Goal: Book appointment/travel/reservation

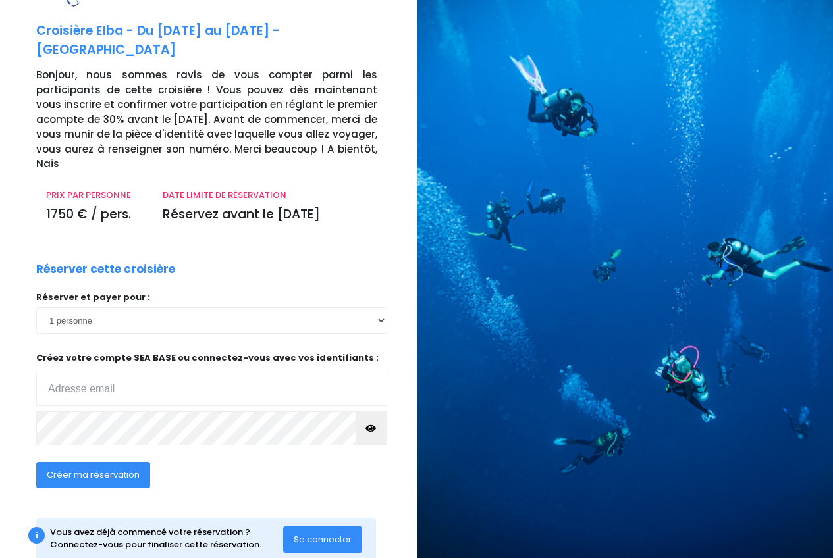
scroll to position [53, 0]
click at [307, 532] on span "Se connecter" at bounding box center [323, 538] width 58 height 13
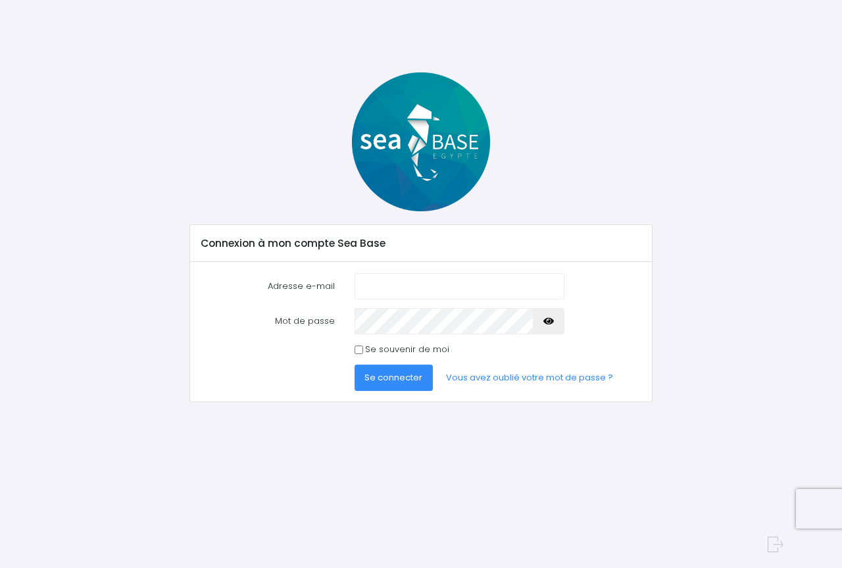
click at [427, 284] on input "Adresse e-mail" at bounding box center [460, 286] width 210 height 26
type input "[EMAIL_ADDRESS][DOMAIN_NAME]"
click at [407, 378] on span "Se connecter" at bounding box center [394, 377] width 58 height 13
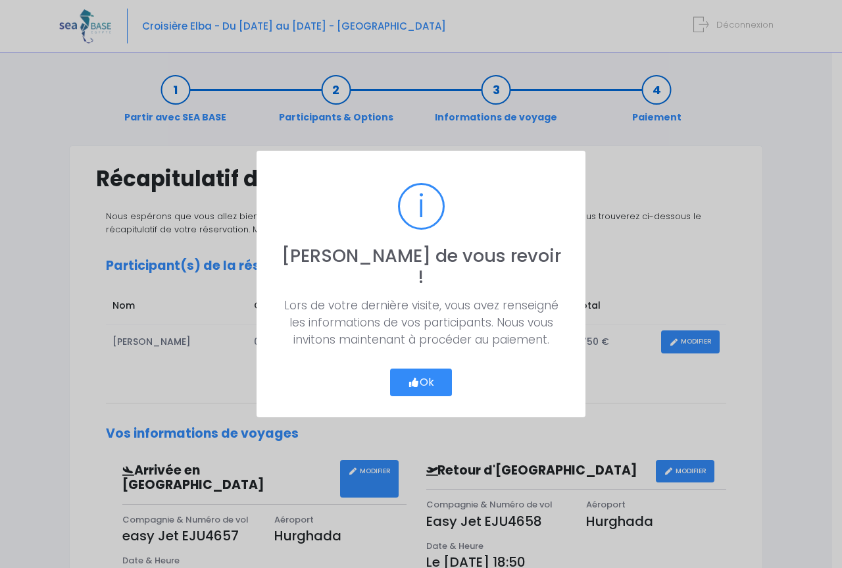
click at [437, 373] on button "Ok" at bounding box center [421, 383] width 62 height 28
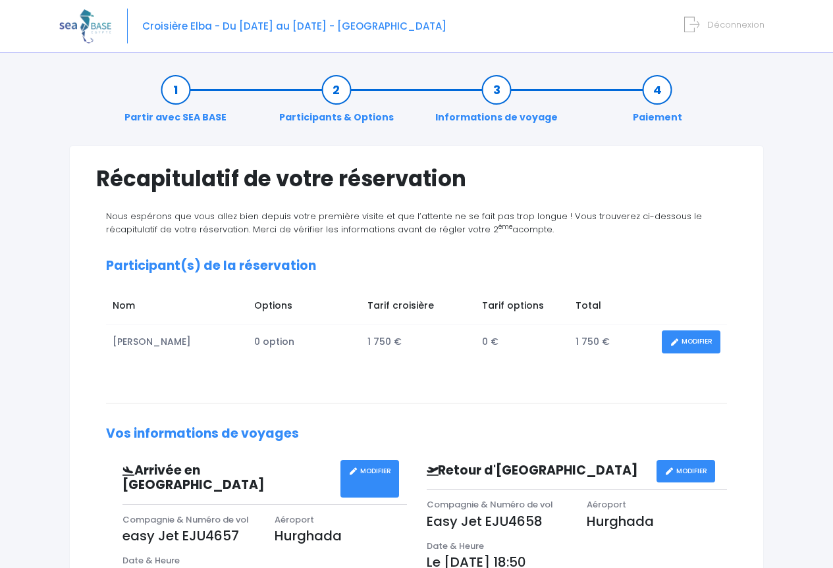
click at [678, 347] on link "MODIFIER" at bounding box center [690, 341] width 59 height 23
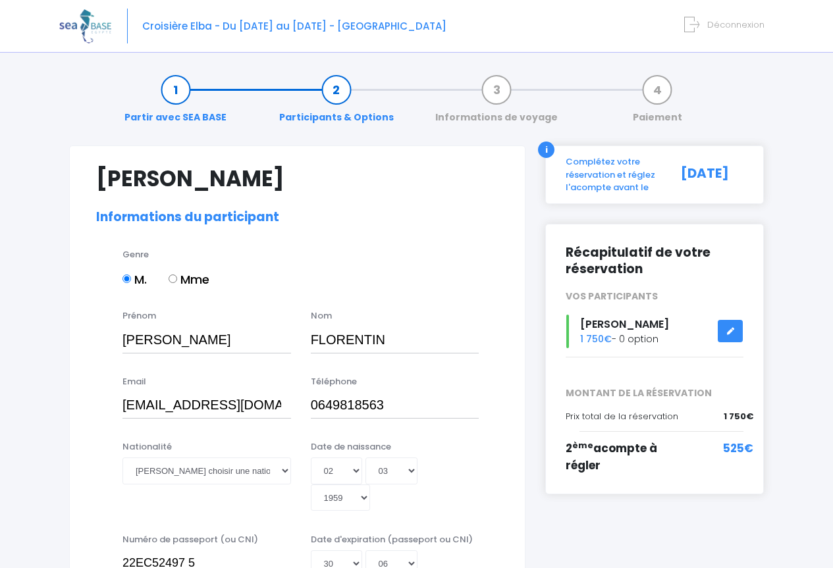
select select "N2"
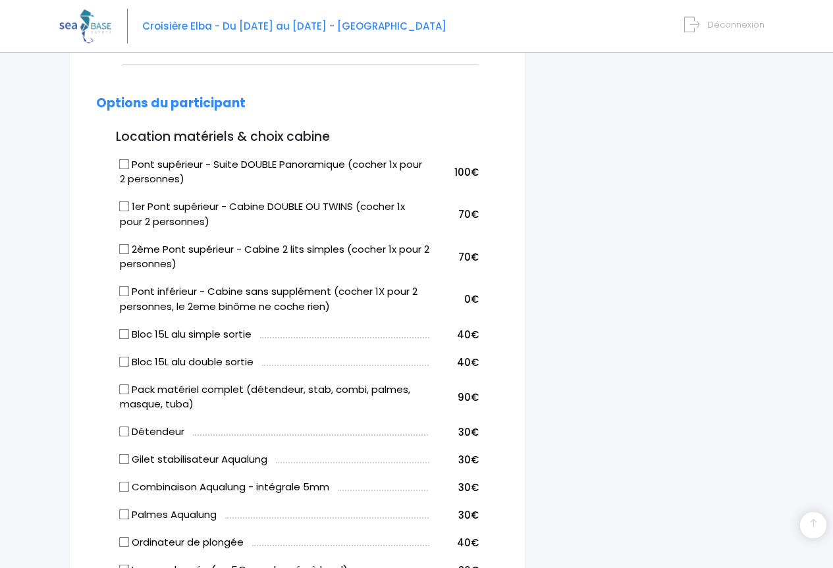
scroll to position [724, 0]
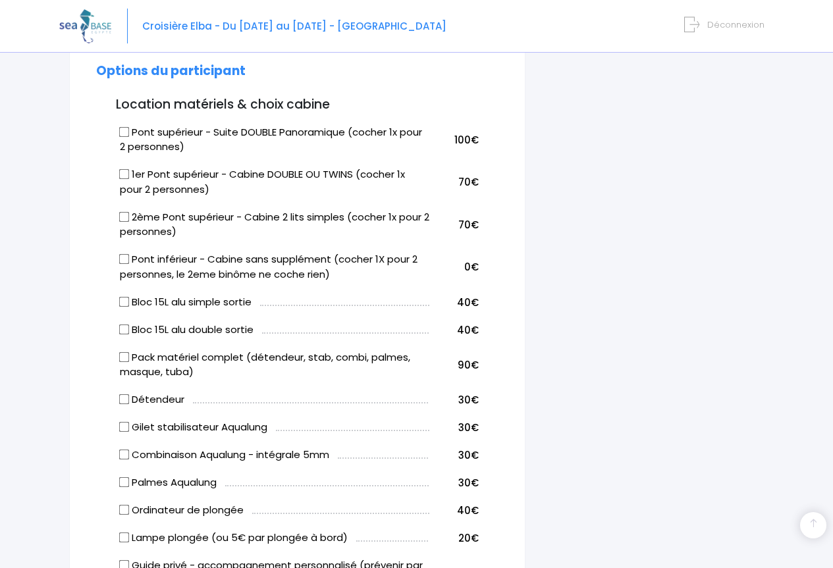
click at [126, 301] on input "Bloc 15L alu simple sortie" at bounding box center [123, 301] width 11 height 11
checkbox input "true"
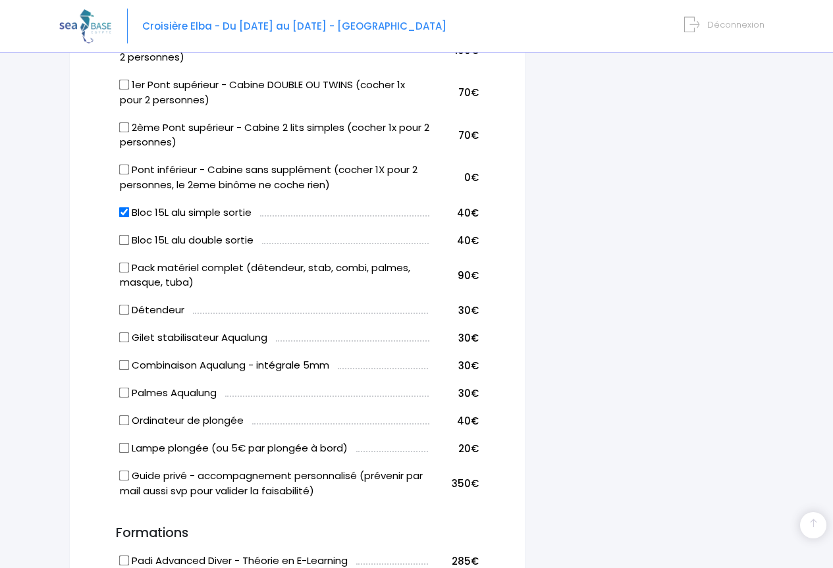
scroll to position [856, 0]
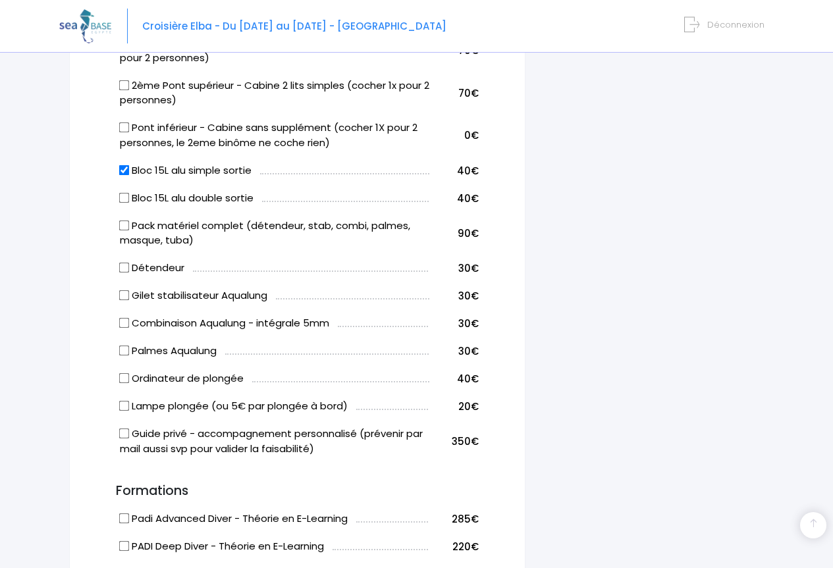
click at [126, 269] on input "Détendeur" at bounding box center [123, 268] width 11 height 11
checkbox input "true"
click at [123, 294] on input "Gilet stabilisateur Aqualung" at bounding box center [123, 295] width 11 height 11
checkbox input "true"
click at [121, 323] on input "Combinaison Aqualung - intégrale 5mm" at bounding box center [123, 323] width 11 height 11
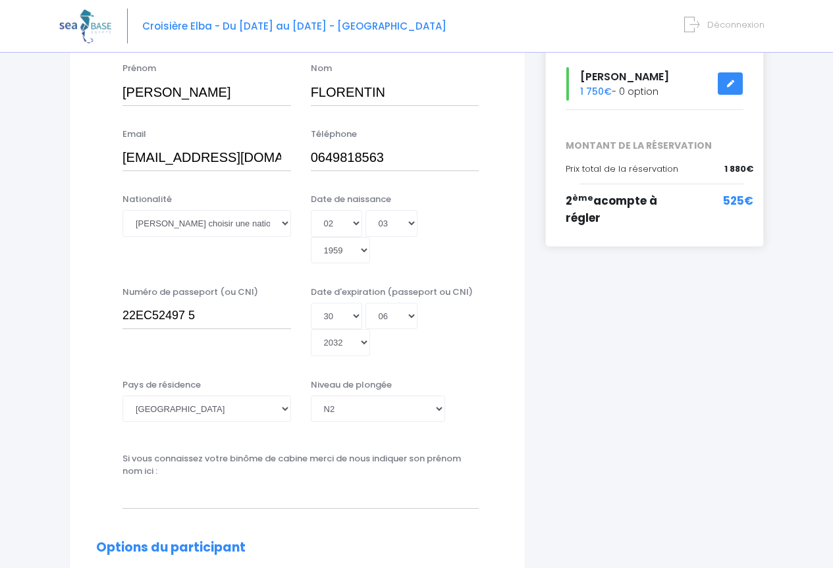
scroll to position [132, 0]
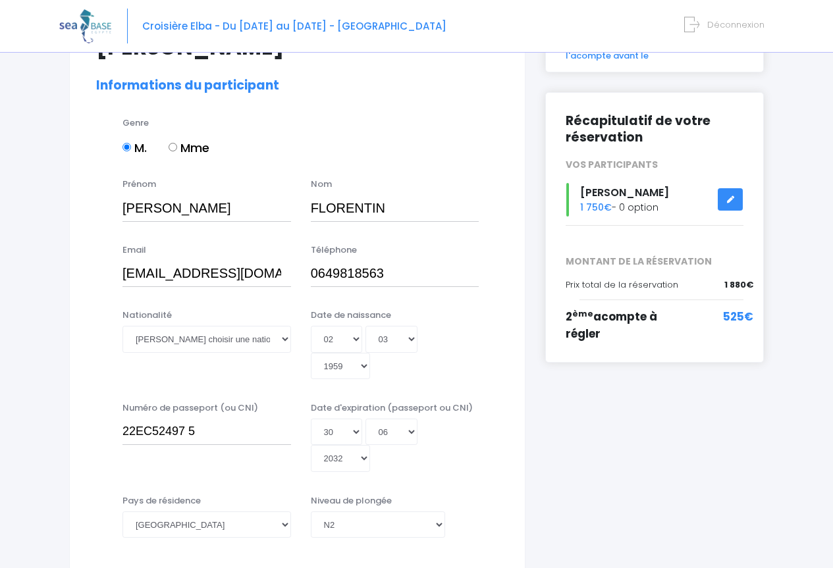
click at [706, 17] on form "Déconnexion" at bounding box center [726, 21] width 75 height 15
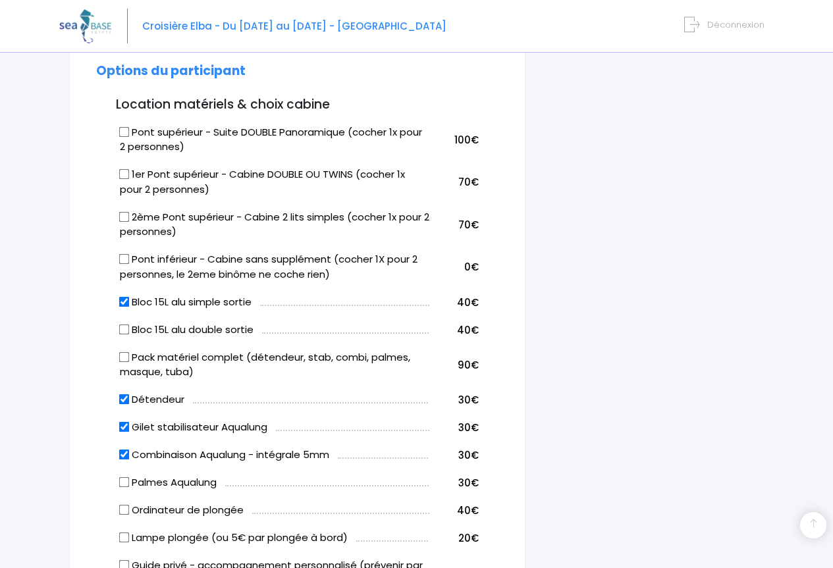
scroll to position [856, 0]
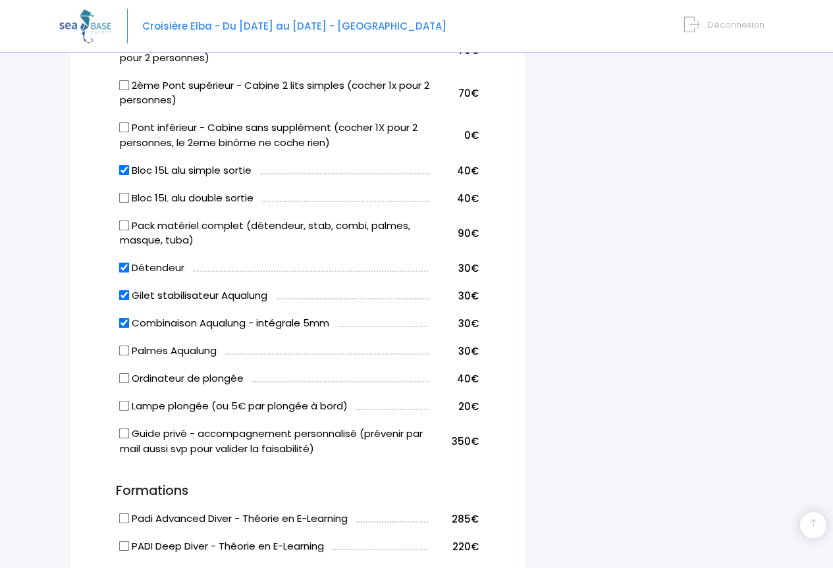
click at [127, 318] on input "Combinaison Aqualung - intégrale 5mm" at bounding box center [123, 323] width 11 height 11
checkbox input "false"
click at [121, 295] on input "Gilet stabilisateur Aqualung" at bounding box center [123, 295] width 11 height 11
checkbox input "false"
click at [120, 268] on input "Détendeur" at bounding box center [123, 268] width 11 height 11
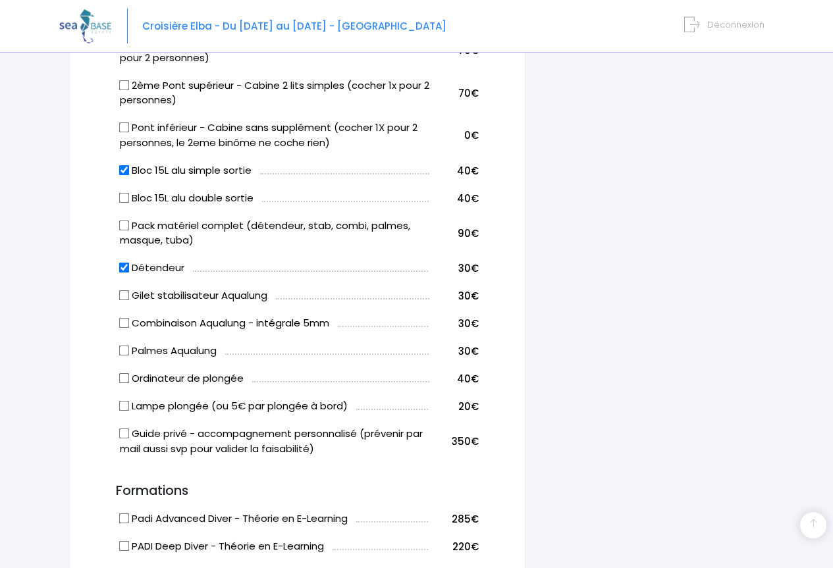
checkbox input "false"
click at [127, 228] on input "Pack matériel complet (détendeur, stab, combi, palmes, masque, tuba)" at bounding box center [123, 225] width 11 height 11
checkbox input "true"
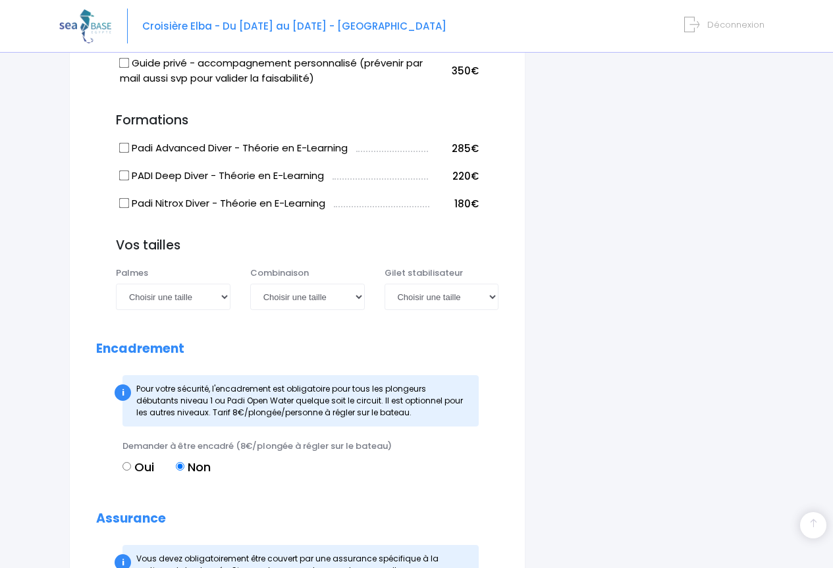
scroll to position [1237, 0]
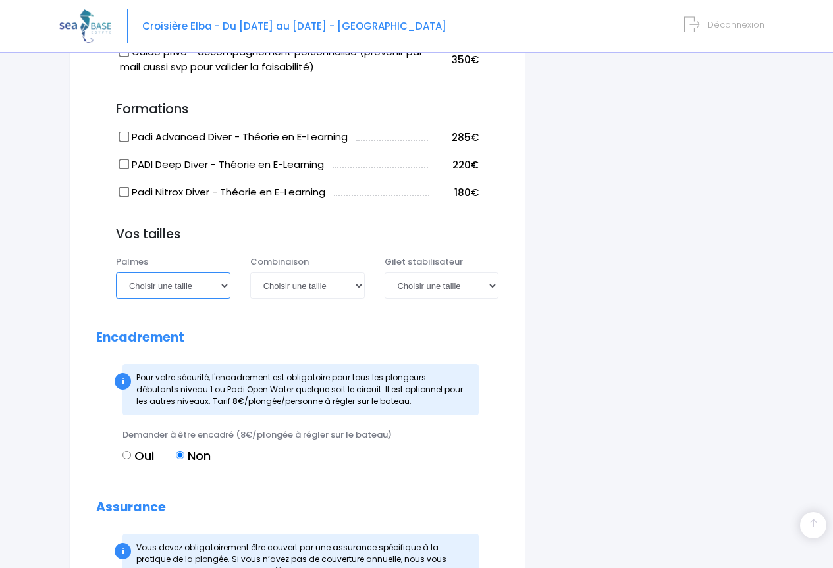
click at [229, 285] on select "Choisir une taille 36/37 38/39 40/41 42/43 44/45 46/47" at bounding box center [173, 285] width 115 height 26
select select "46/47"
click at [116, 272] on select "Choisir une taille 36/37 38/39 40/41 42/43 44/45 46/47" at bounding box center [173, 285] width 115 height 26
click at [357, 282] on select "Choisir une taille XS S M ML L XL XXL" at bounding box center [307, 285] width 115 height 26
select select "XL"
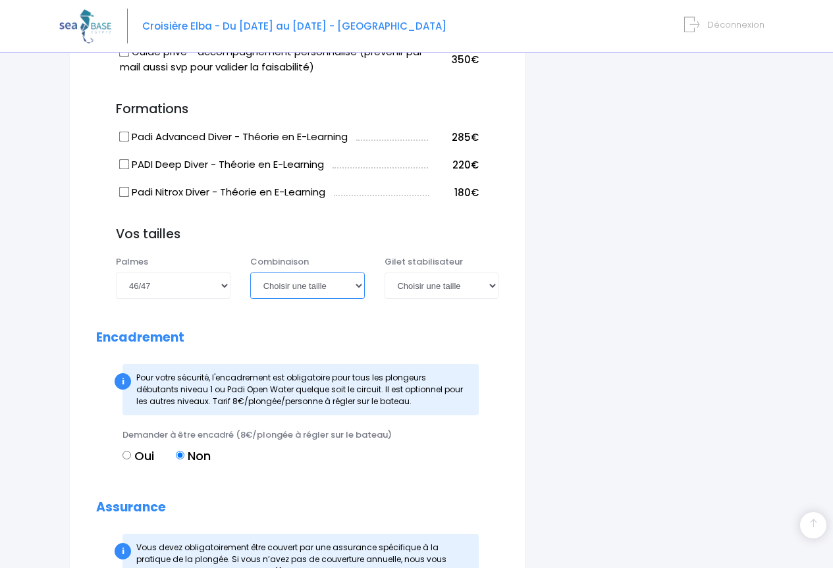
click at [250, 272] on select "Choisir une taille XS S M ML L XL XXL" at bounding box center [307, 285] width 115 height 26
click at [494, 282] on select "Choisir une taille XXS XS S M ML L XL XXL" at bounding box center [441, 285] width 115 height 26
select select "L"
click at [384, 272] on select "Choisir une taille XXS XS S M ML L XL XXL" at bounding box center [441, 285] width 115 height 26
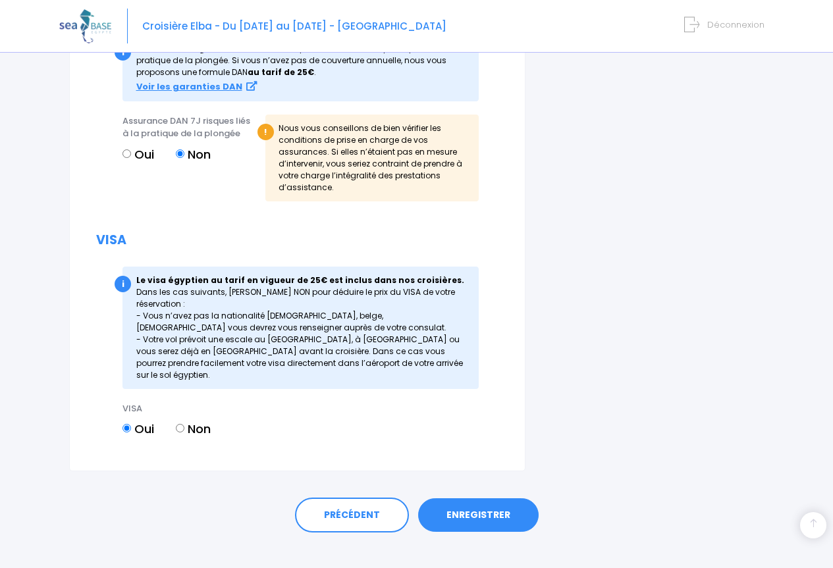
scroll to position [1742, 0]
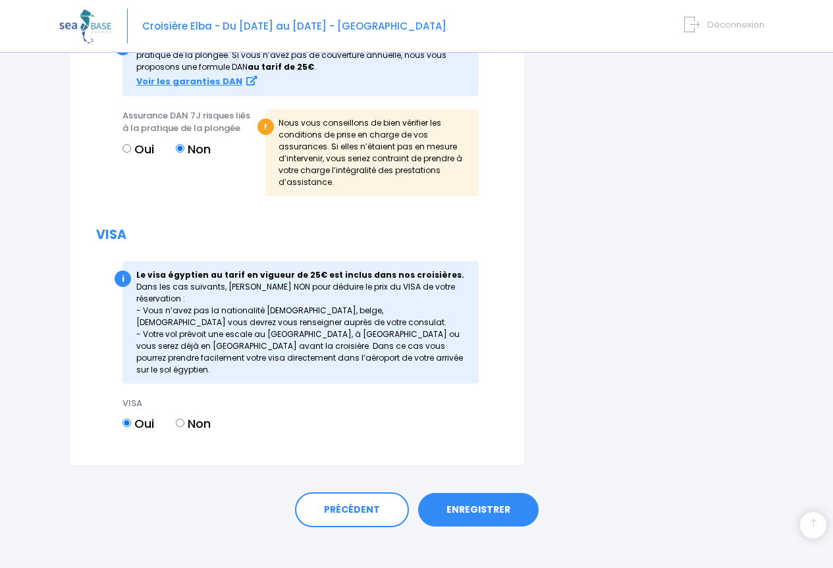
click at [486, 494] on link "ENREGISTRER" at bounding box center [478, 510] width 120 height 34
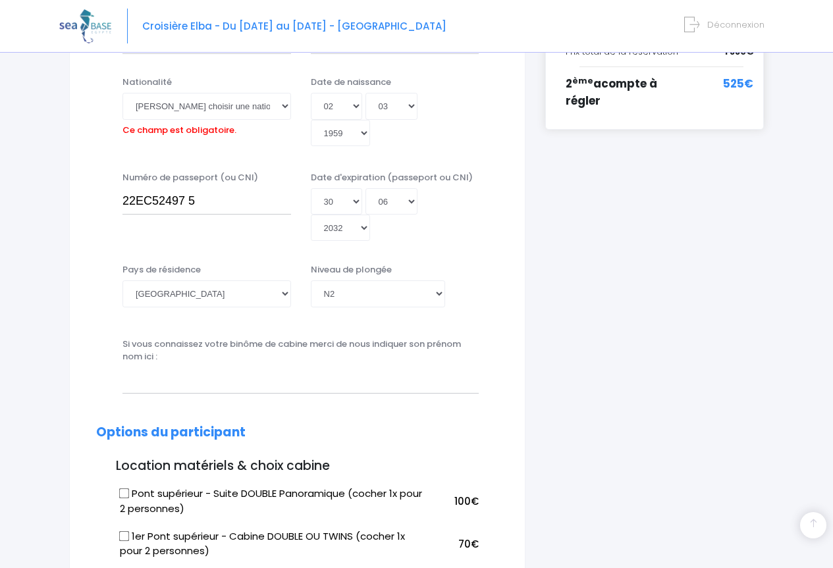
scroll to position [326, 0]
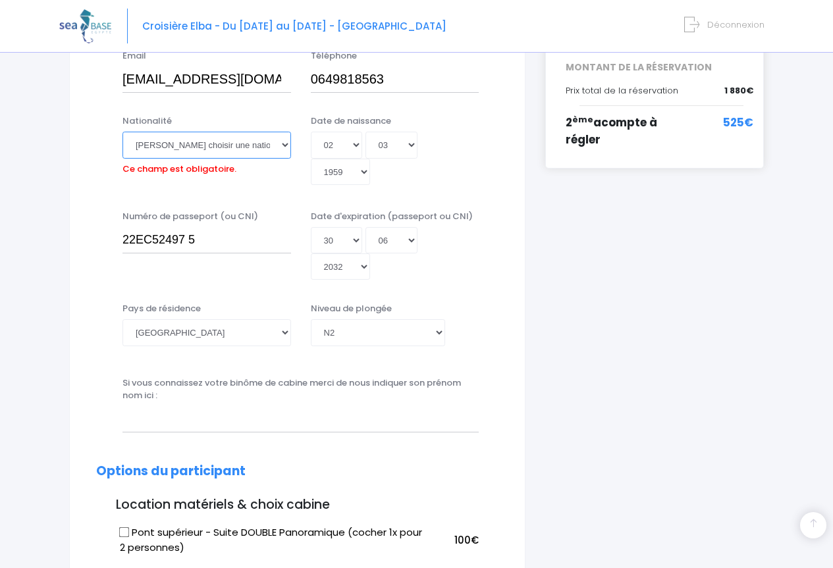
click at [286, 147] on select "Veuillez choisir une nationalité Afghane Albanaise Algerienne Allemande America…" at bounding box center [206, 145] width 168 height 26
select select "Française"
click at [122, 132] on select "Veuillez choisir une nationalité Afghane Albanaise Algerienne Allemande America…" at bounding box center [206, 145] width 168 height 26
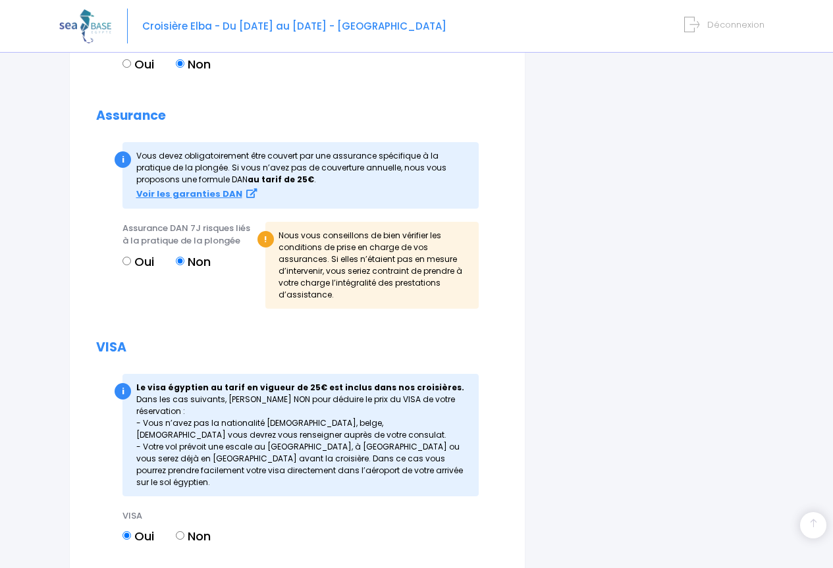
scroll to position [1742, 0]
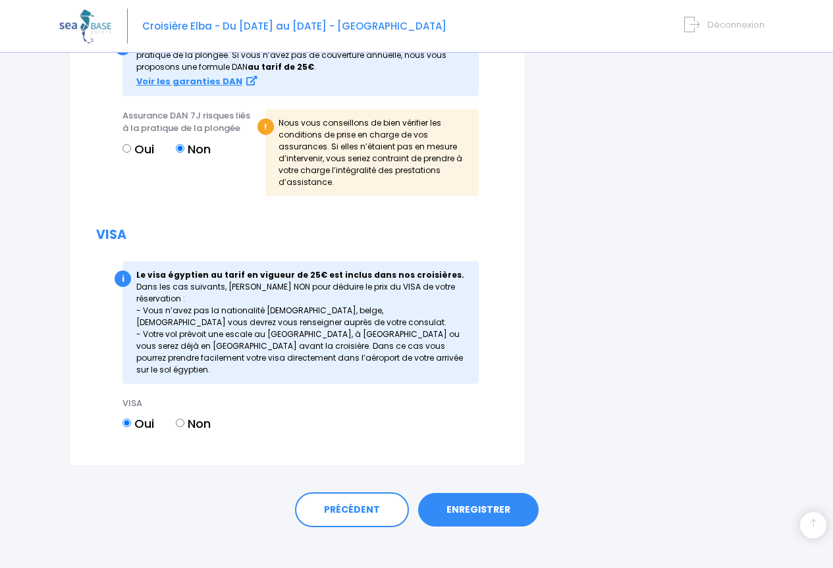
click at [459, 504] on link "ENREGISTRER" at bounding box center [478, 510] width 120 height 34
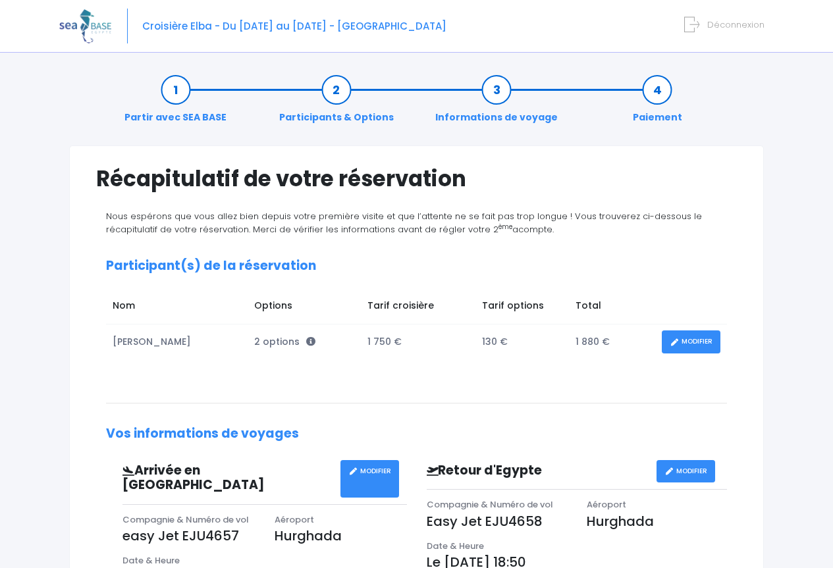
click at [704, 28] on form "Déconnexion" at bounding box center [726, 21] width 75 height 15
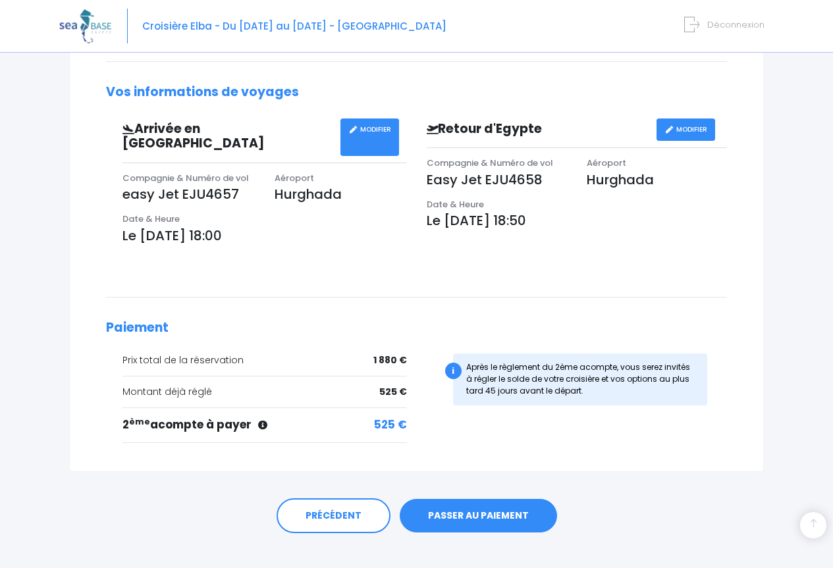
scroll to position [345, 0]
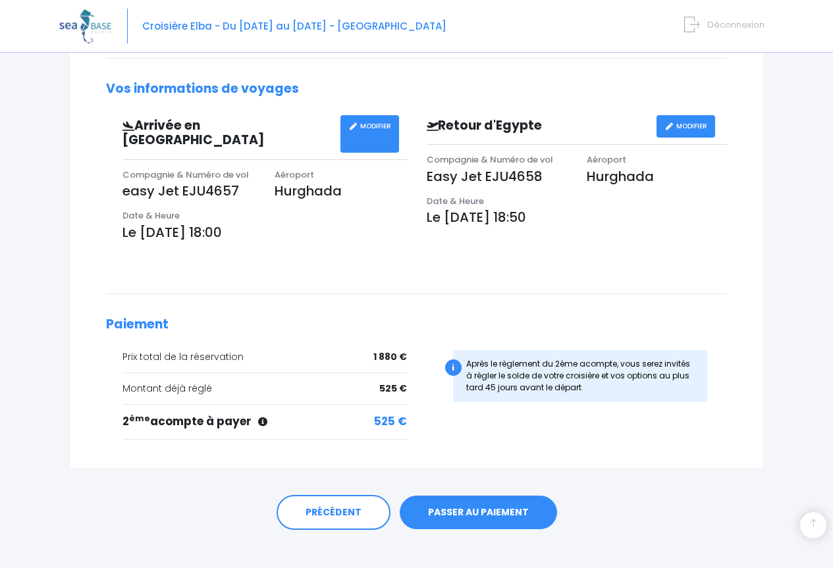
click at [498, 496] on link "PASSER AU PAIEMENT" at bounding box center [478, 513] width 157 height 34
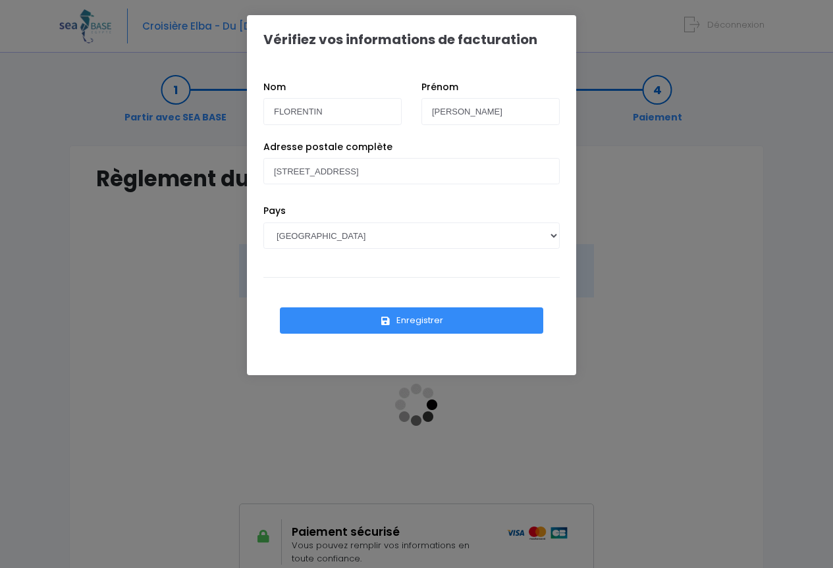
click at [660, 278] on div "Vérifiez vos informations de facturation Nom FLORENTIN Prénom Michel Pays AFGHA…" at bounding box center [416, 284] width 833 height 568
